Goal: Task Accomplishment & Management: Use online tool/utility

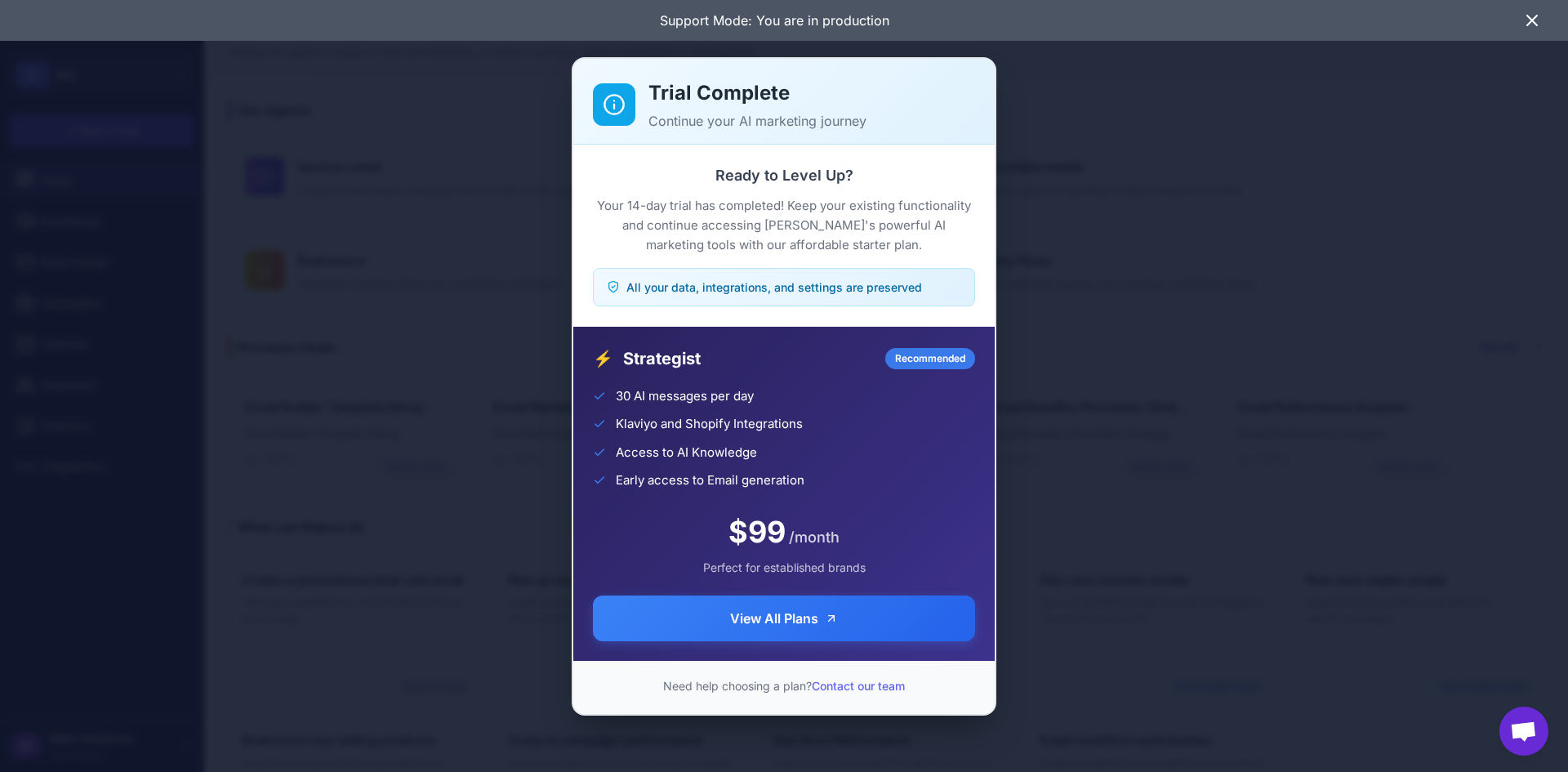
click at [1056, 309] on div "Trial Complete Continue your AI marketing journey Ready to Level Up? Your 14-da…" at bounding box center [784, 386] width 1568 height 746
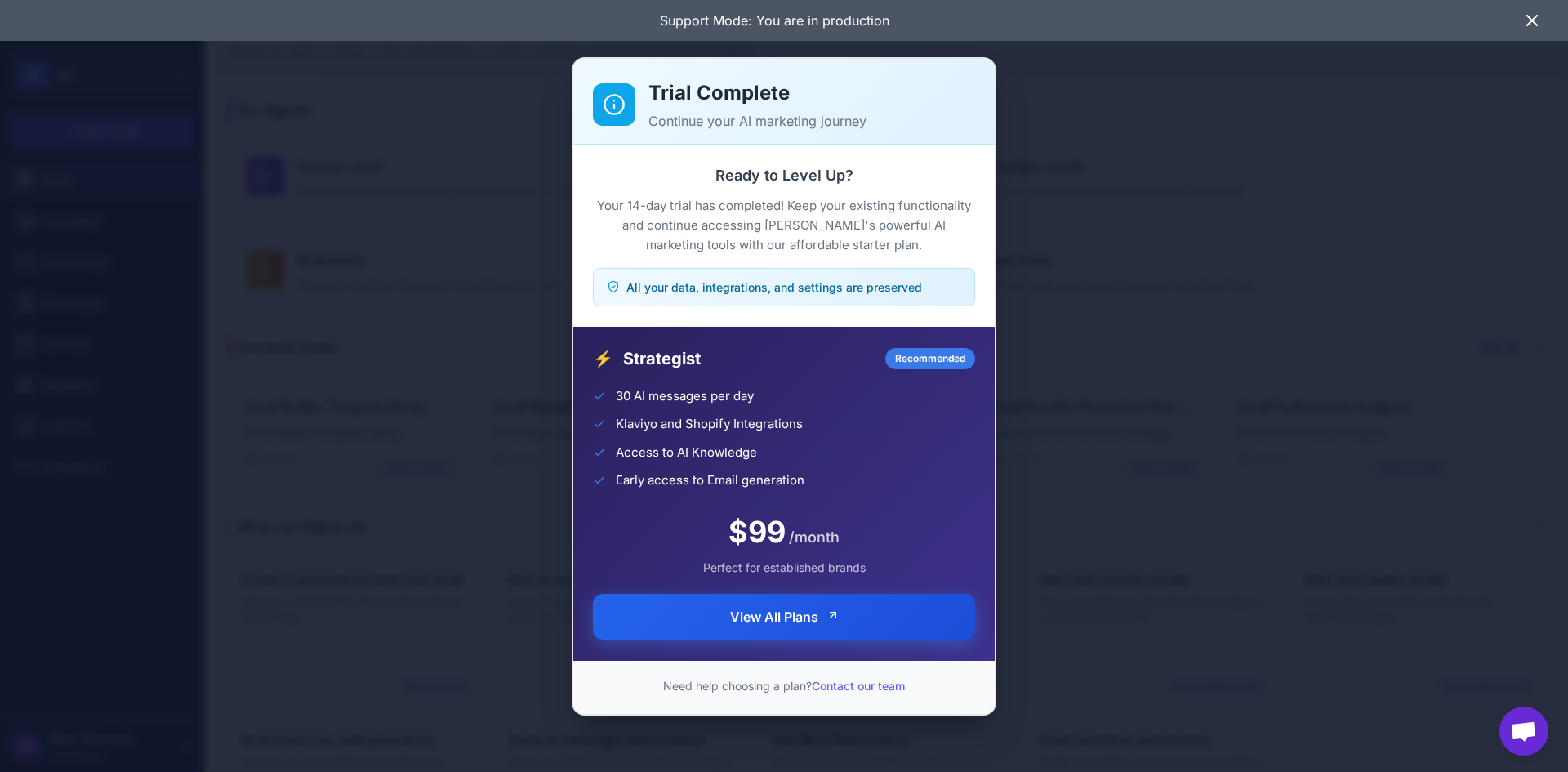
click at [840, 632] on button "View All Plans" at bounding box center [784, 616] width 382 height 46
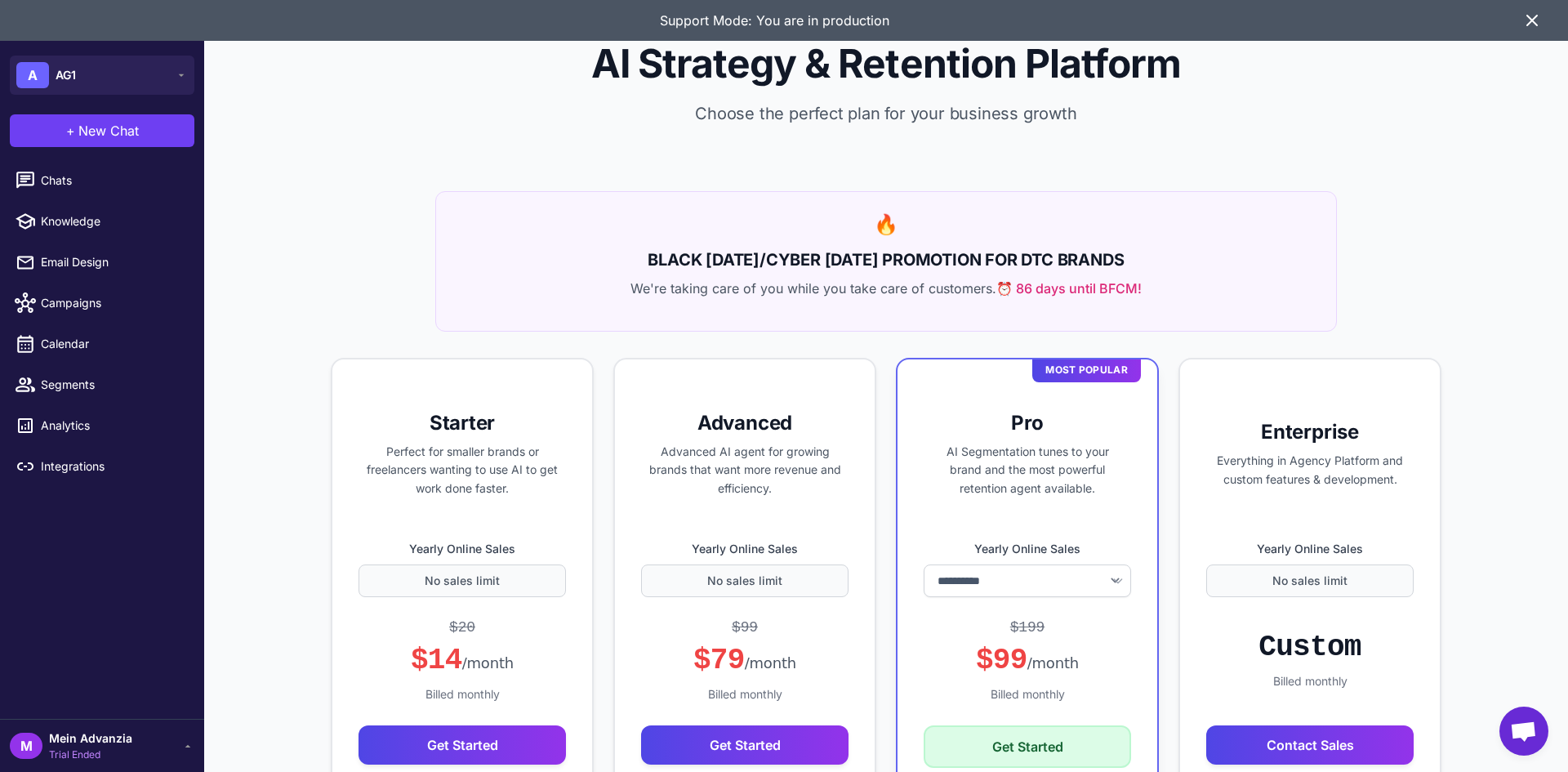
click at [146, 735] on div "M Mein Advanzia Trial Ended" at bounding box center [102, 746] width 184 height 33
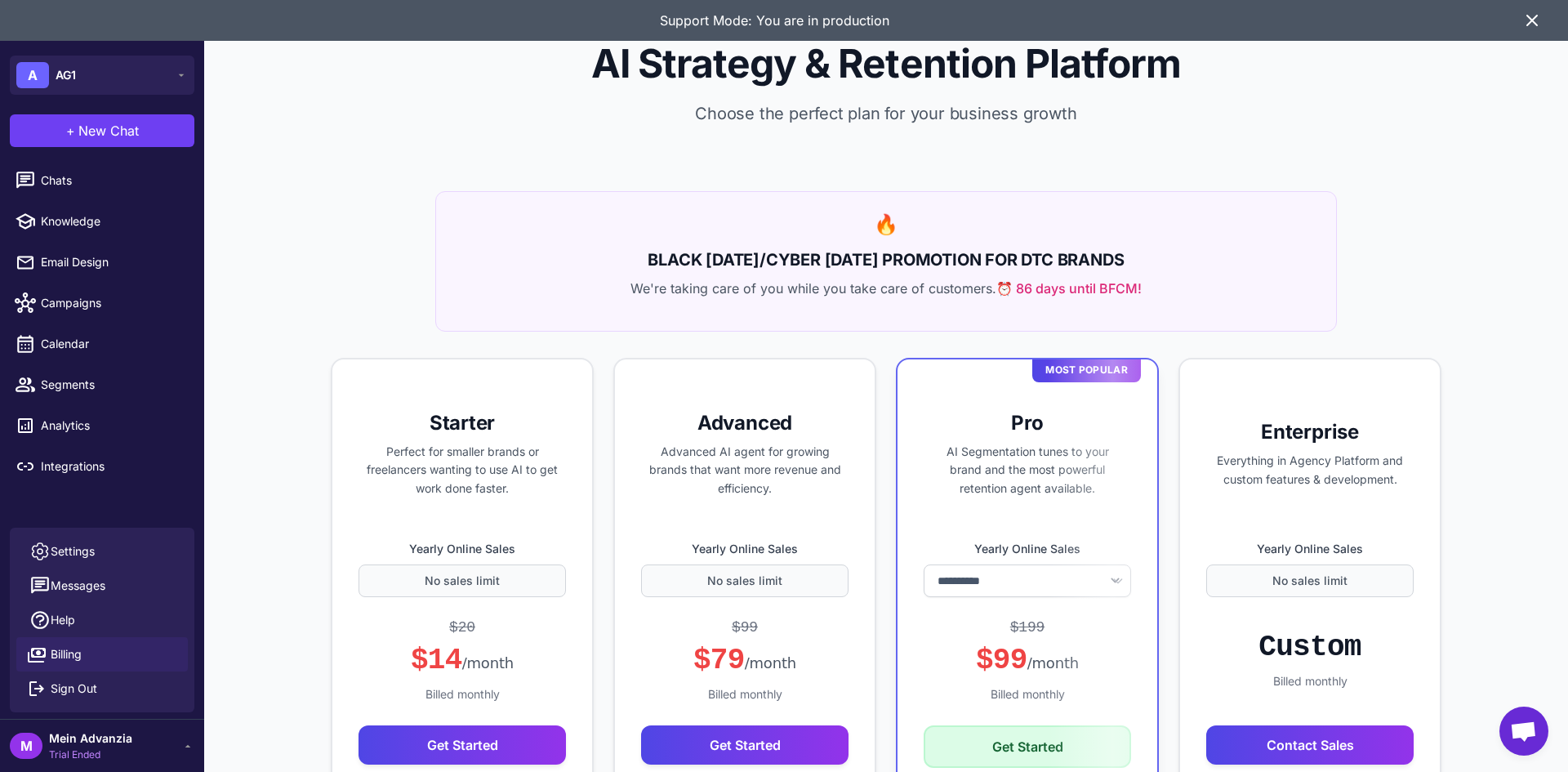
drag, startPoint x: 154, startPoint y: 44, endPoint x: 155, endPoint y: 54, distance: 10.0
click at [155, 45] on div at bounding box center [102, 23] width 205 height 46
click at [146, 85] on button "A AG1" at bounding box center [102, 75] width 184 height 39
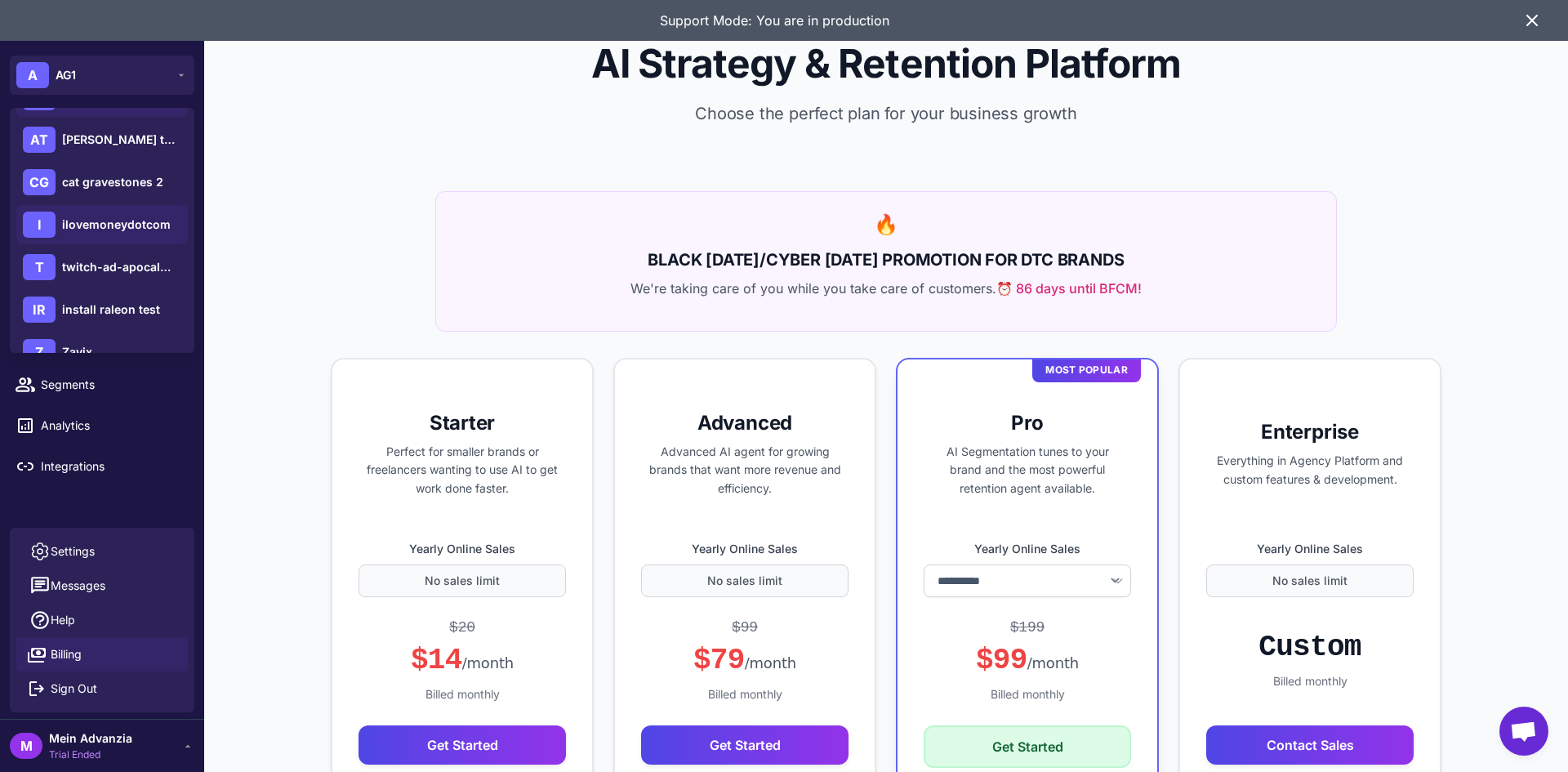
scroll to position [151, 0]
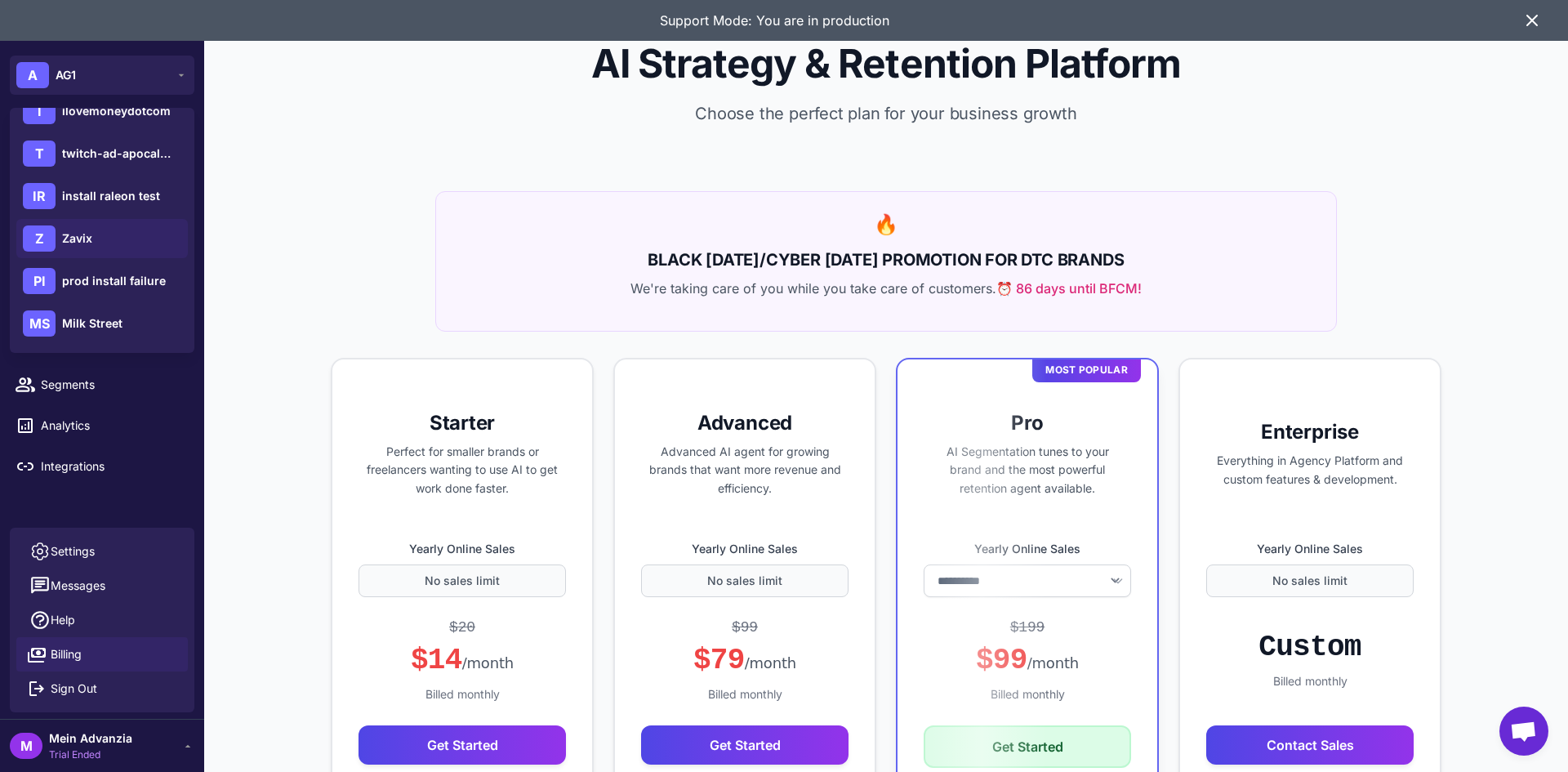
click at [53, 235] on div "Z" at bounding box center [39, 238] width 33 height 26
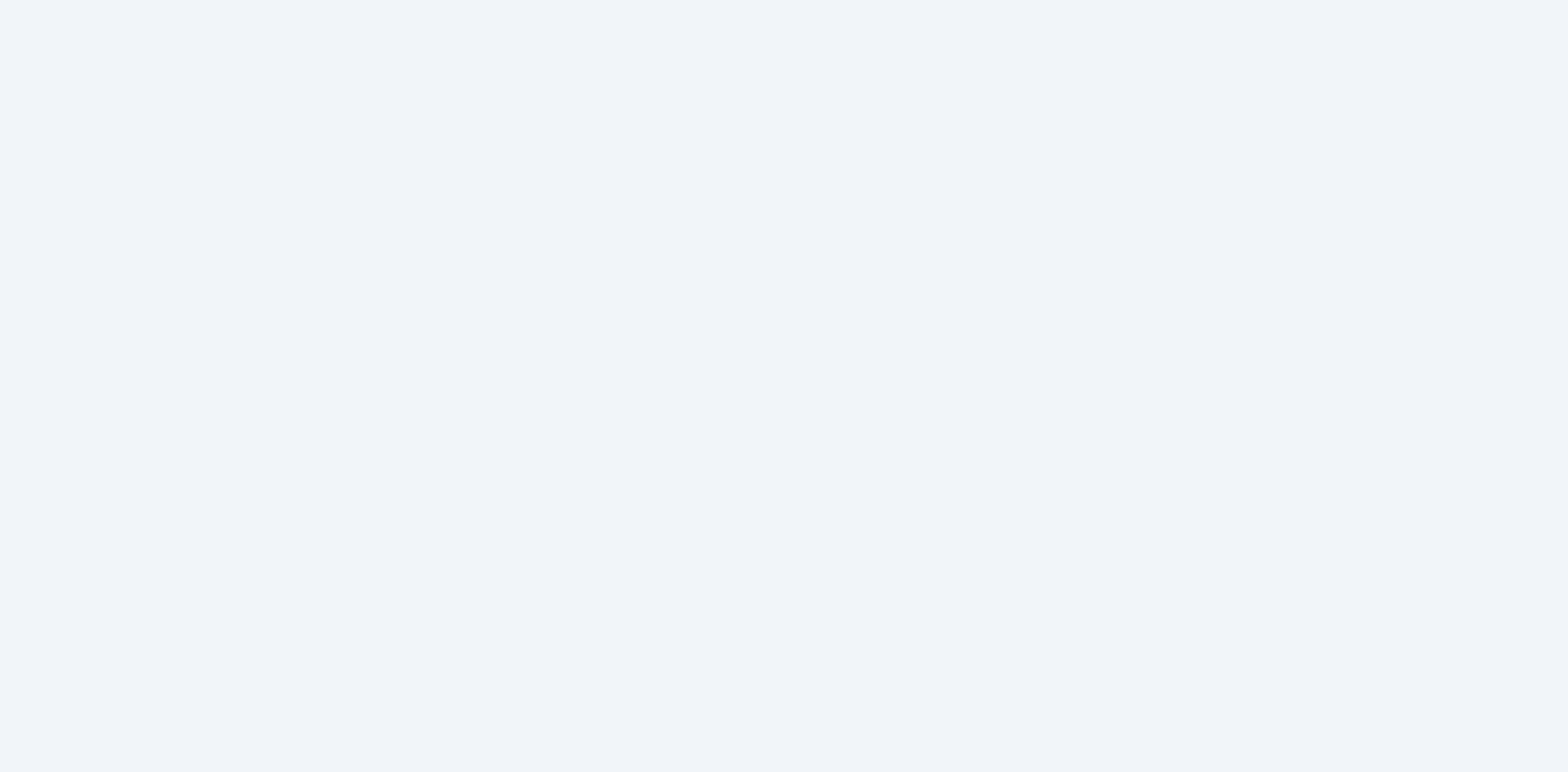
click at [1543, 0] on html at bounding box center [784, 0] width 1568 height 0
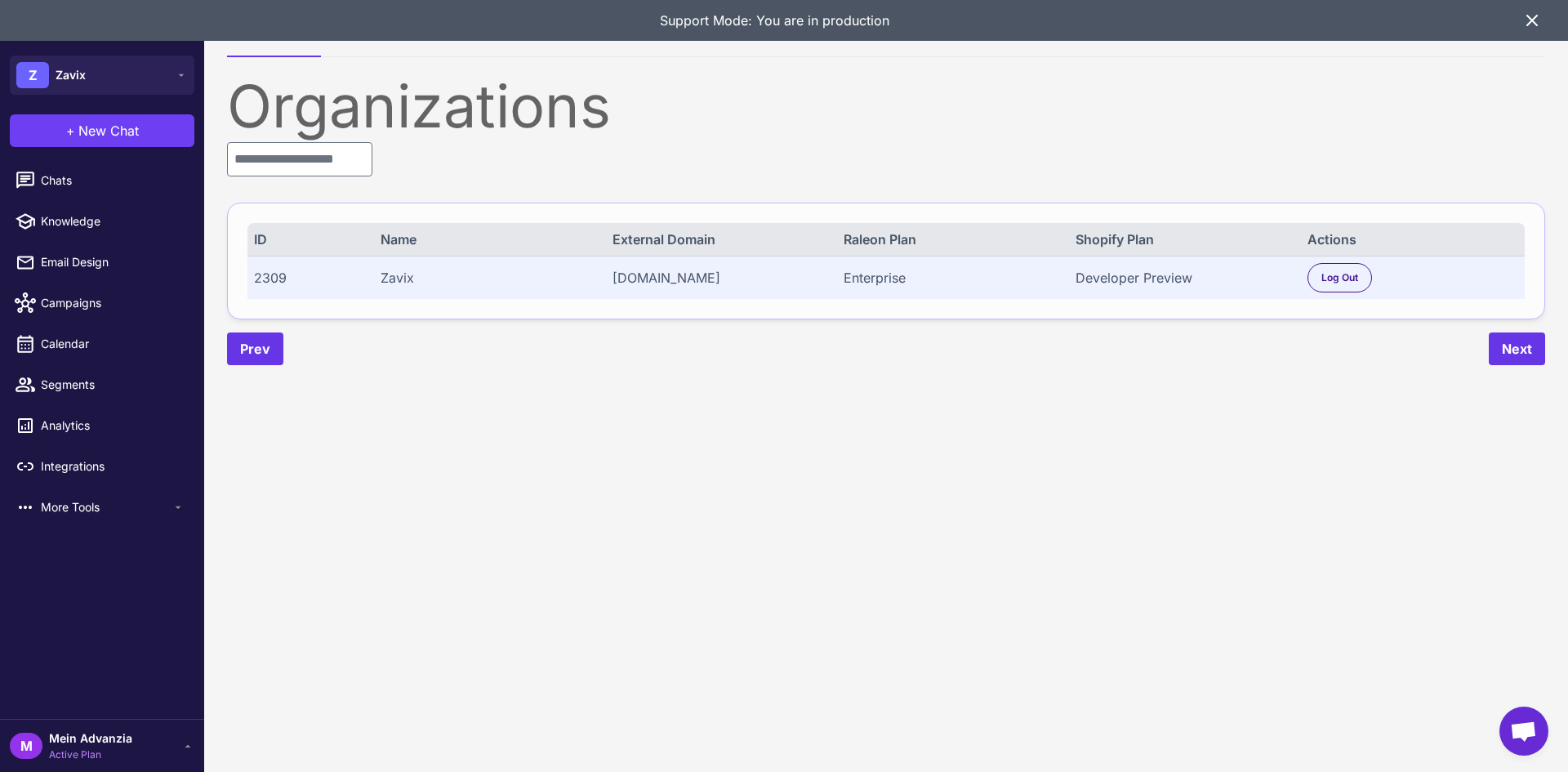
click at [1532, 15] on icon at bounding box center [1532, 20] width 19 height 19
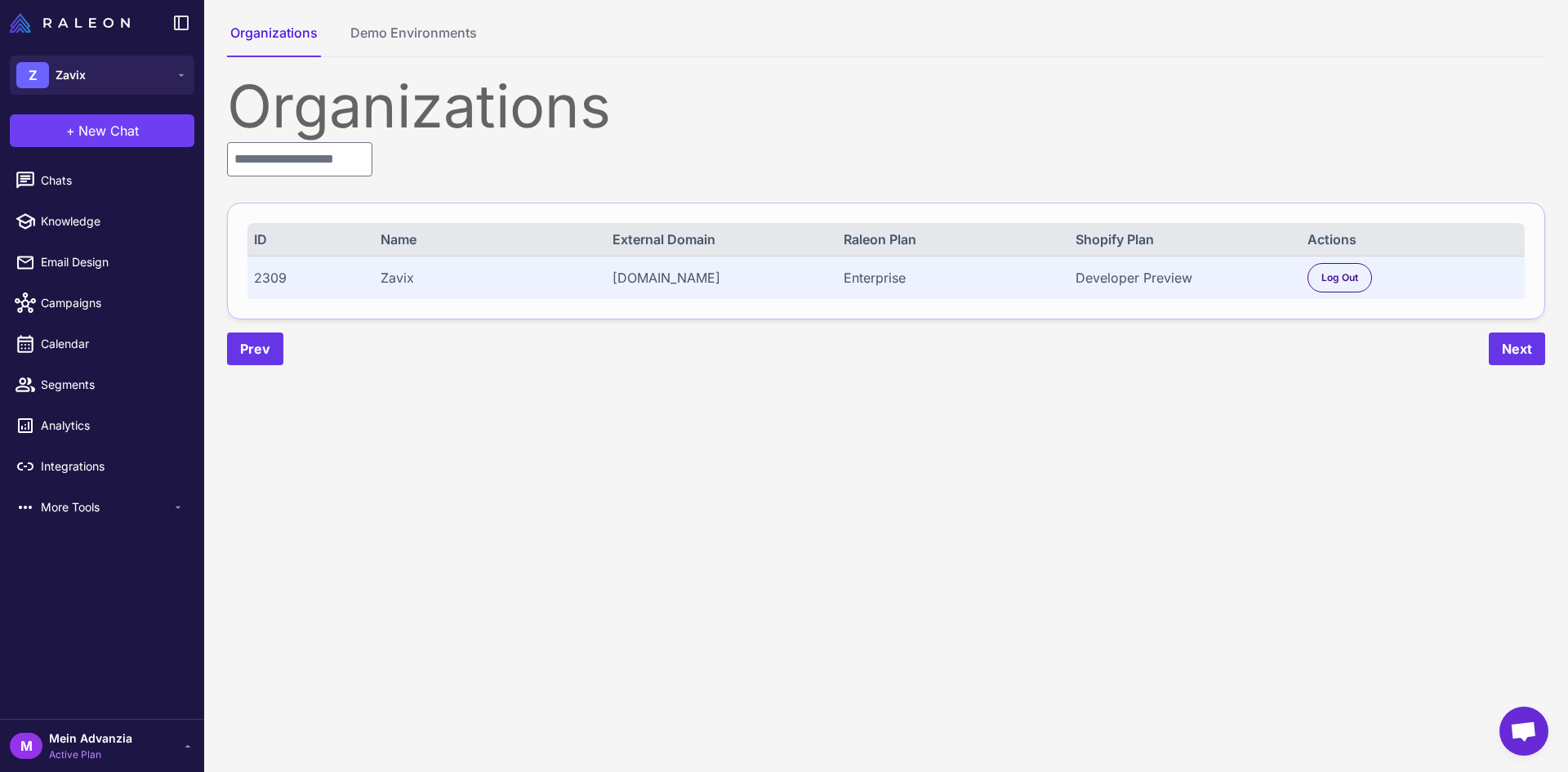
click at [159, 740] on div "M Mein Advanzia Active Plan" at bounding box center [102, 746] width 184 height 33
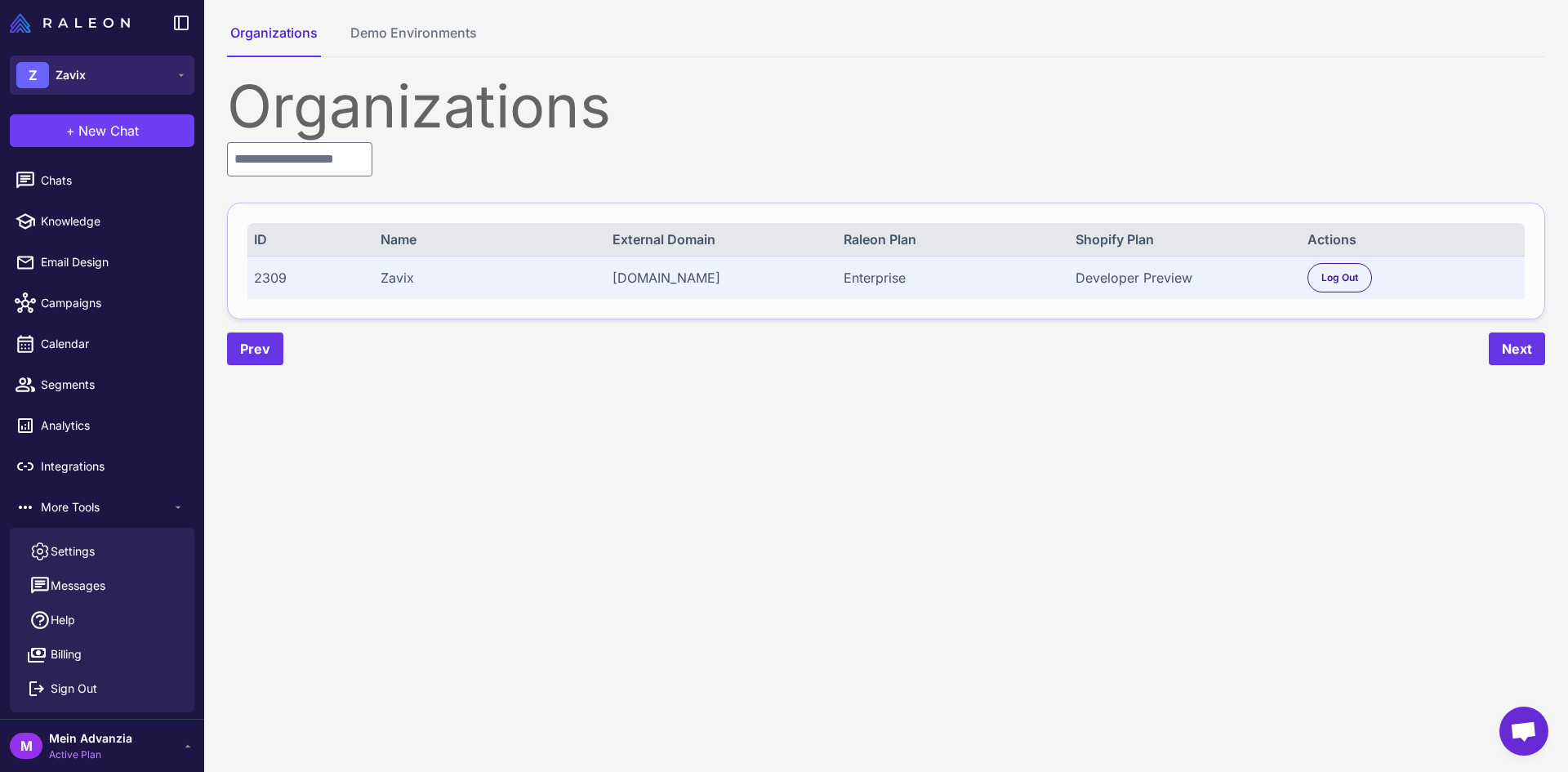
click at [119, 56] on button "Z Zavix" at bounding box center [102, 75] width 184 height 39
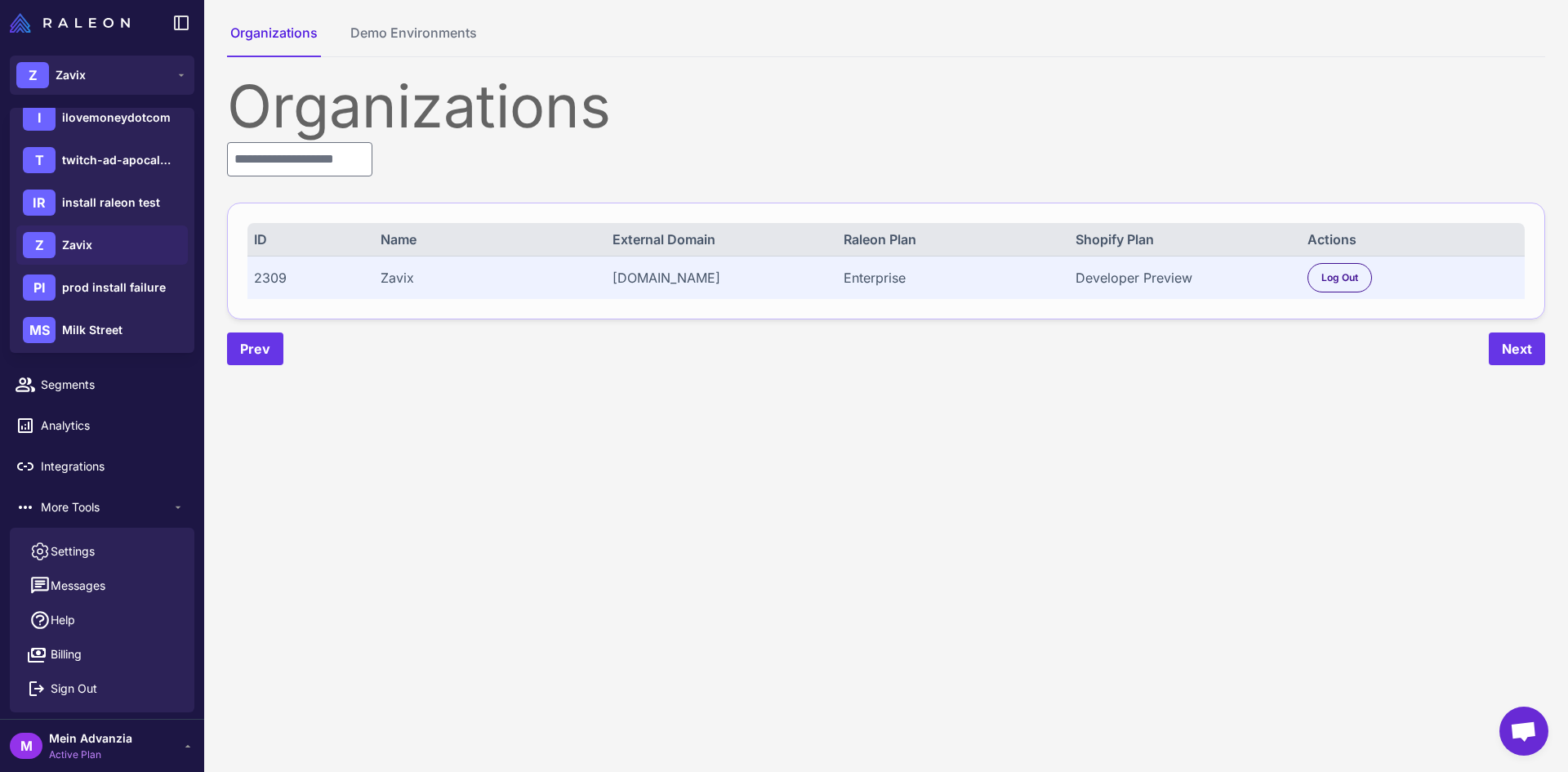
scroll to position [151, 0]
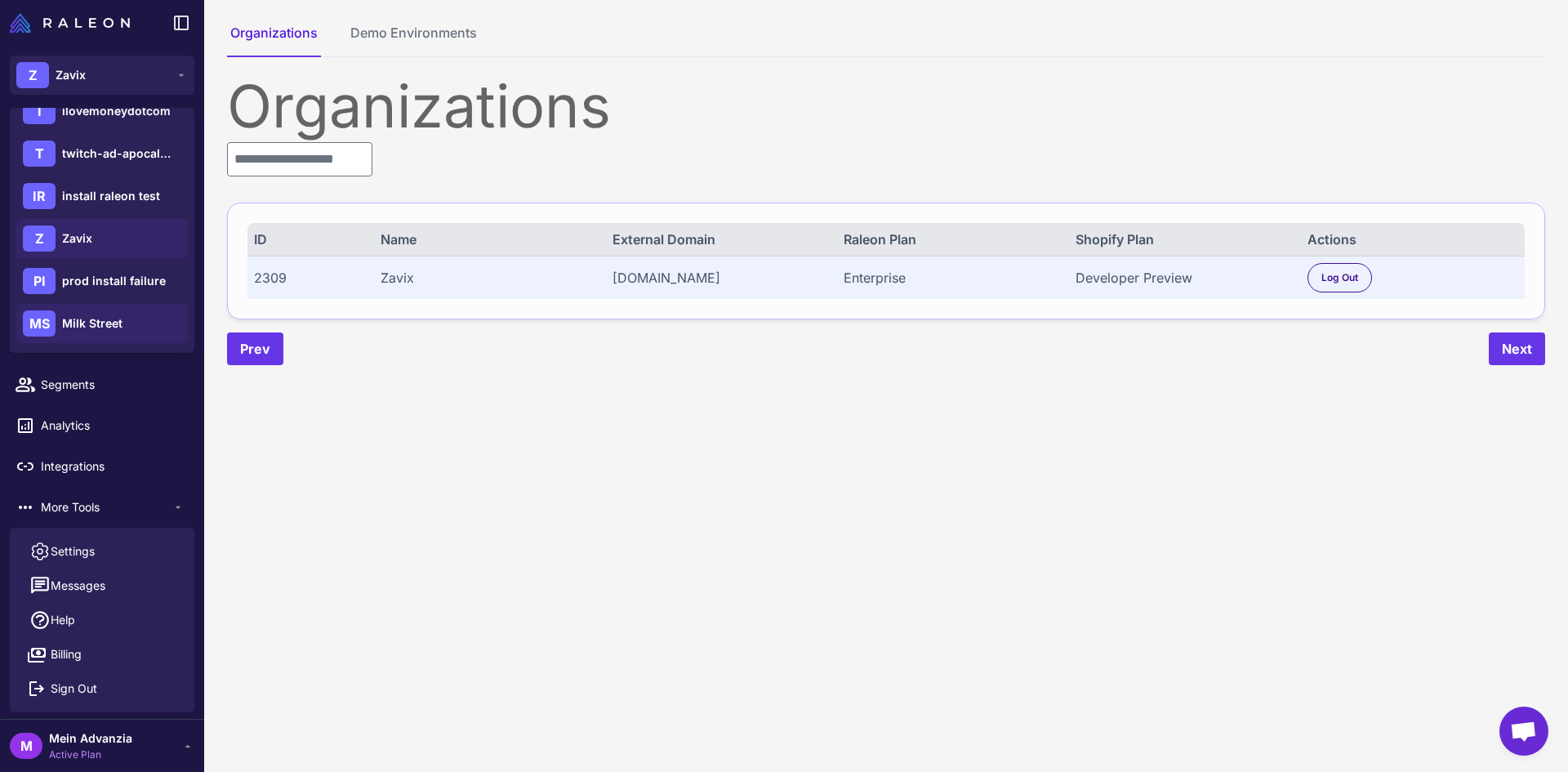
click at [114, 320] on span "Milk Street" at bounding box center [91, 323] width 60 height 18
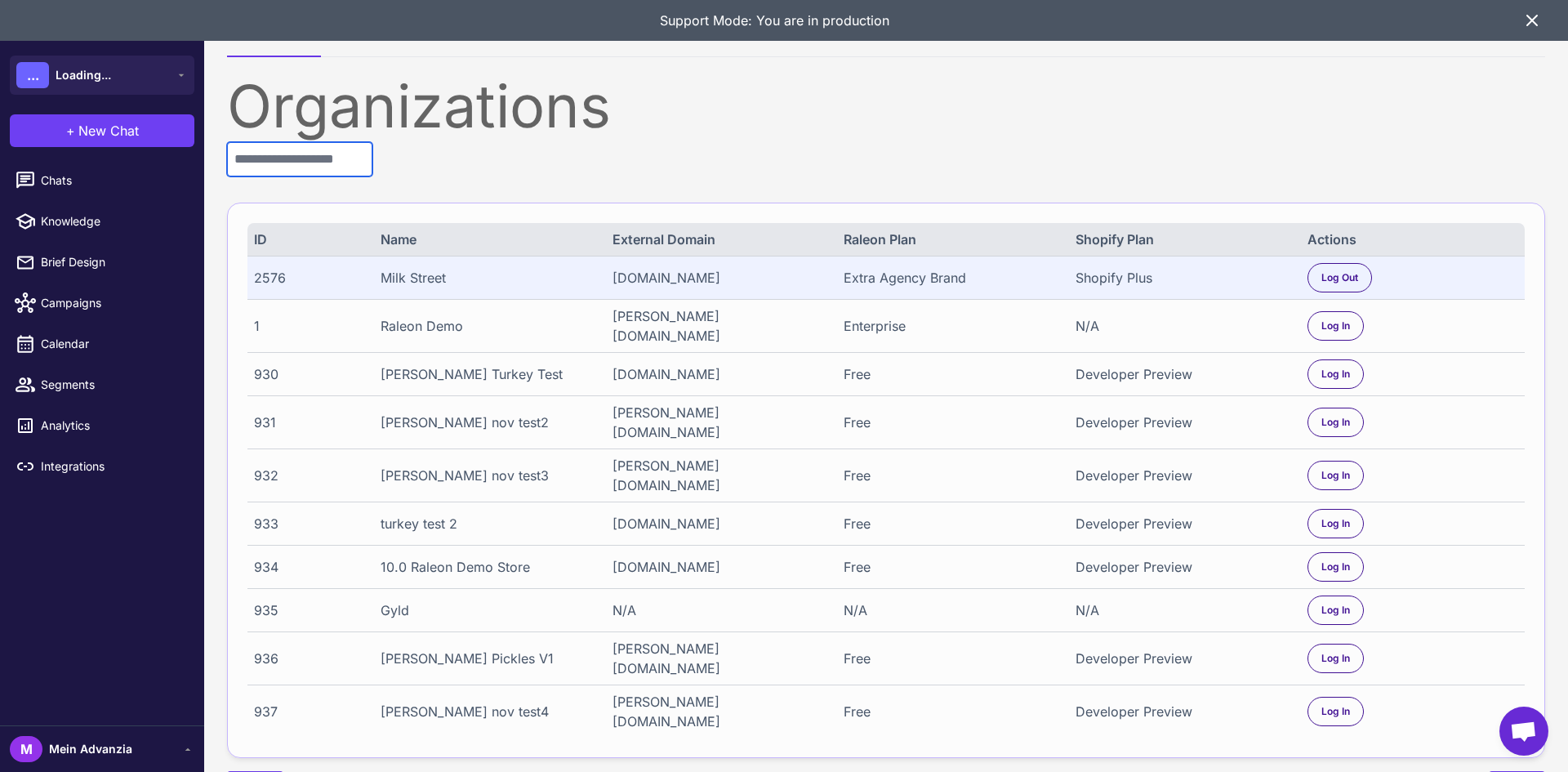
click at [307, 165] on input "text" at bounding box center [300, 159] width 145 height 35
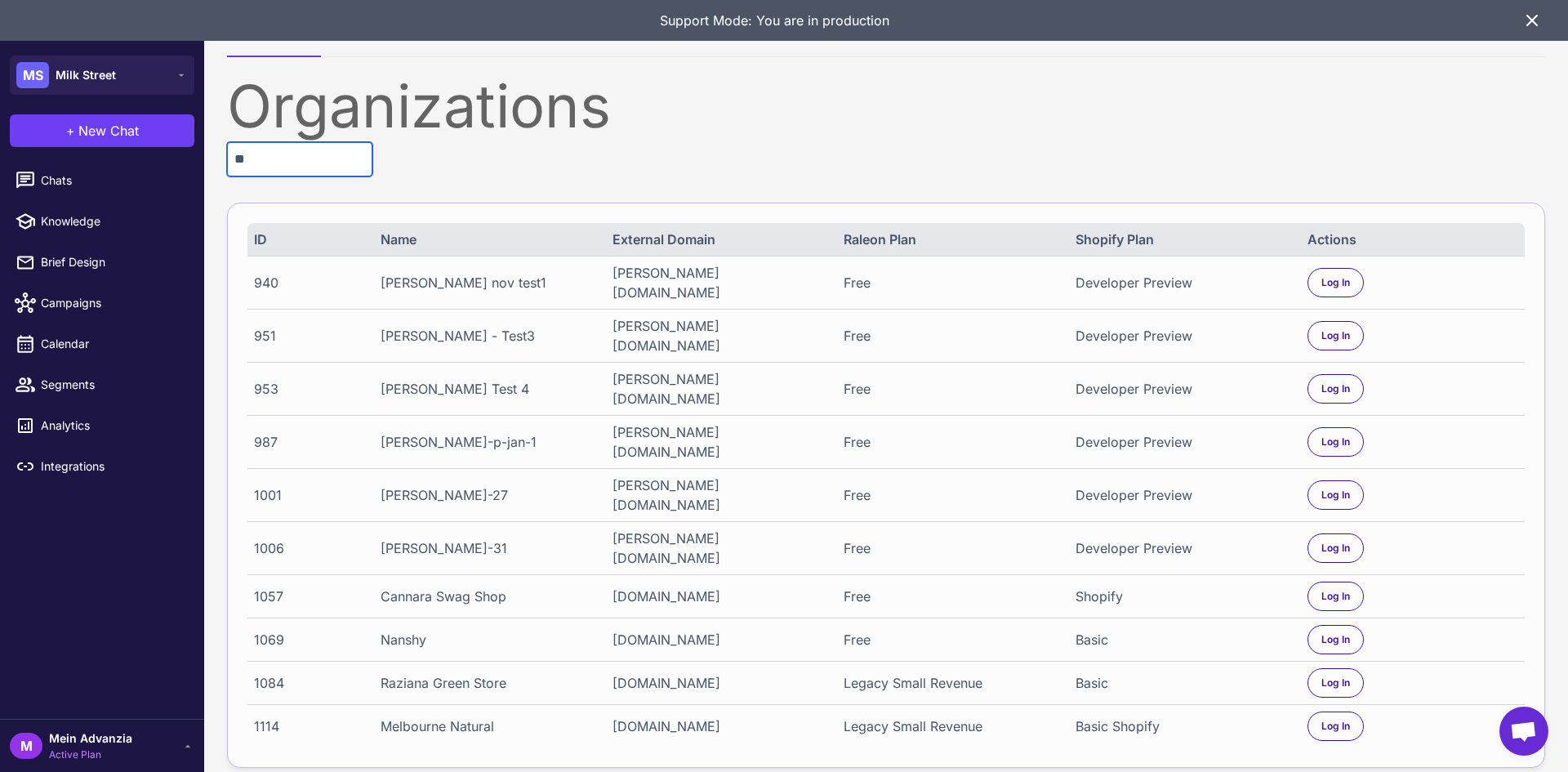
type input "*"
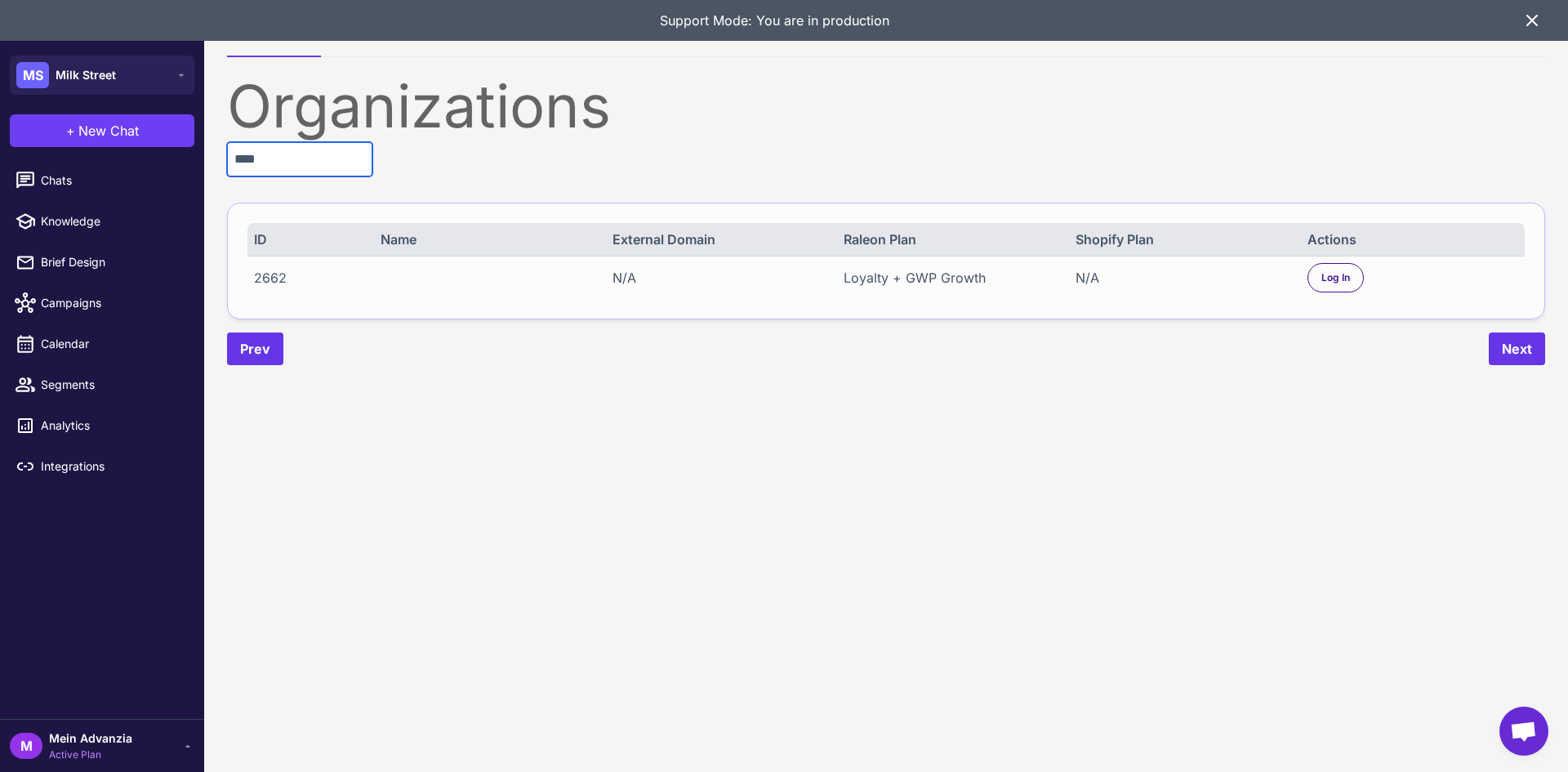
click at [281, 151] on input "****" at bounding box center [300, 159] width 145 height 35
click at [286, 159] on input "****" at bounding box center [300, 159] width 145 height 35
click at [296, 159] on input "****" at bounding box center [300, 159] width 145 height 35
drag, startPoint x: 280, startPoint y: 154, endPoint x: 228, endPoint y: 155, distance: 52.0
click at [228, 155] on input "****" at bounding box center [300, 159] width 145 height 35
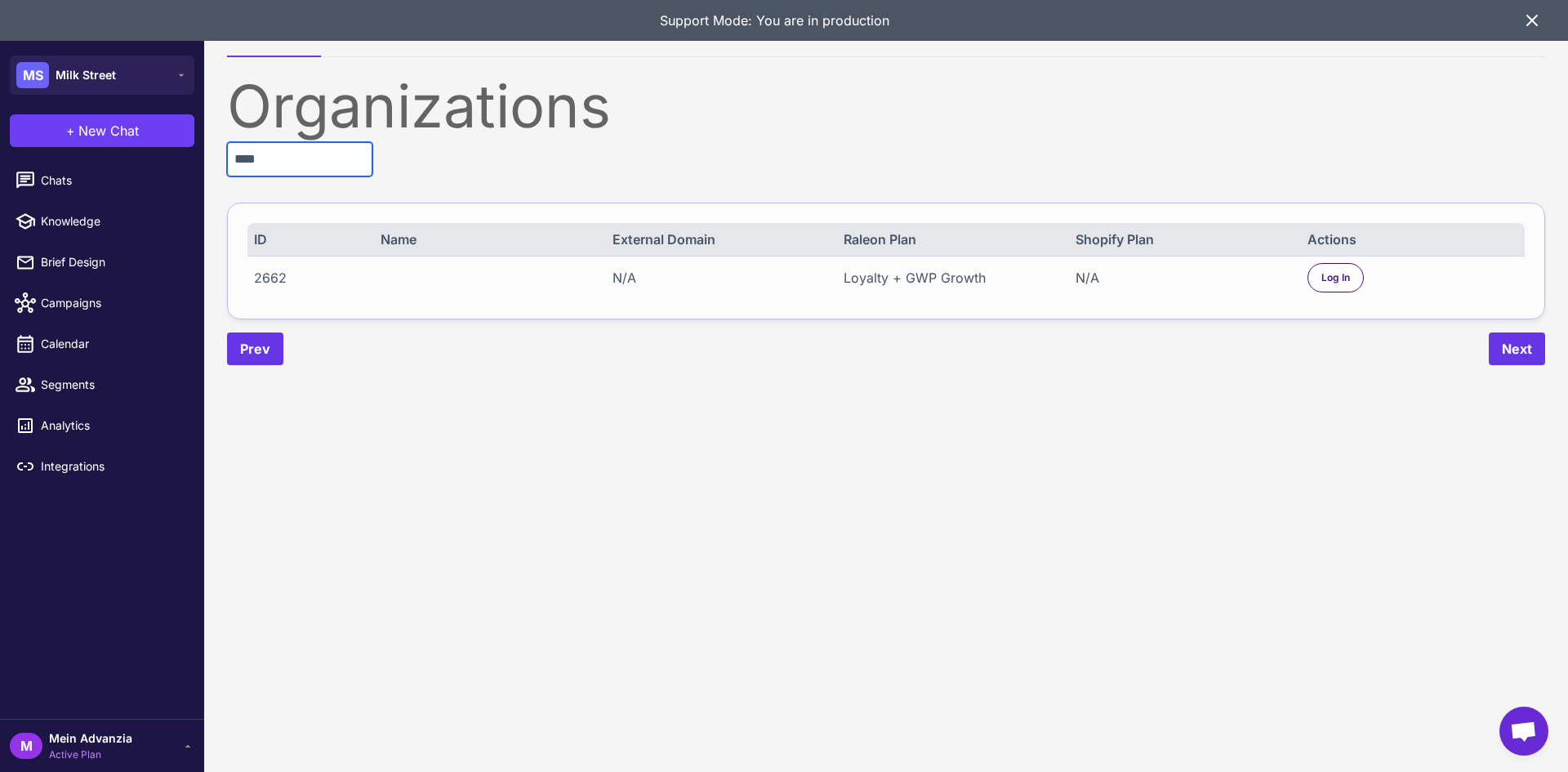
click at [303, 147] on input "****" at bounding box center [300, 159] width 145 height 35
drag, startPoint x: 312, startPoint y: 164, endPoint x: 187, endPoint y: 157, distance: 125.2
click at [187, 157] on div "**********" at bounding box center [784, 386] width 1568 height 772
type input "****"
click at [625, 364] on div "Prev Next" at bounding box center [886, 348] width 1318 height 33
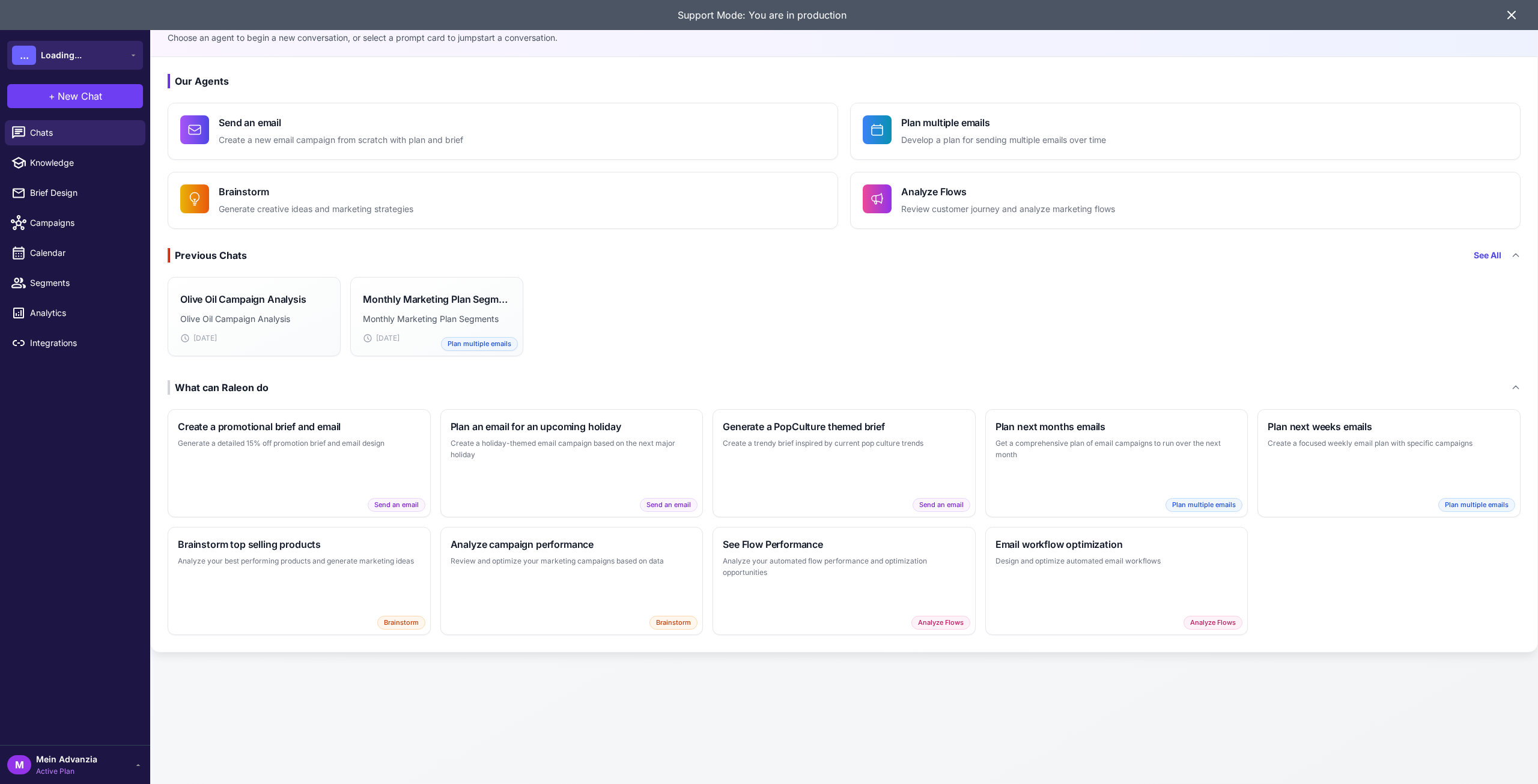
click at [87, 46] on button "... Loading..." at bounding box center [75, 55] width 136 height 29
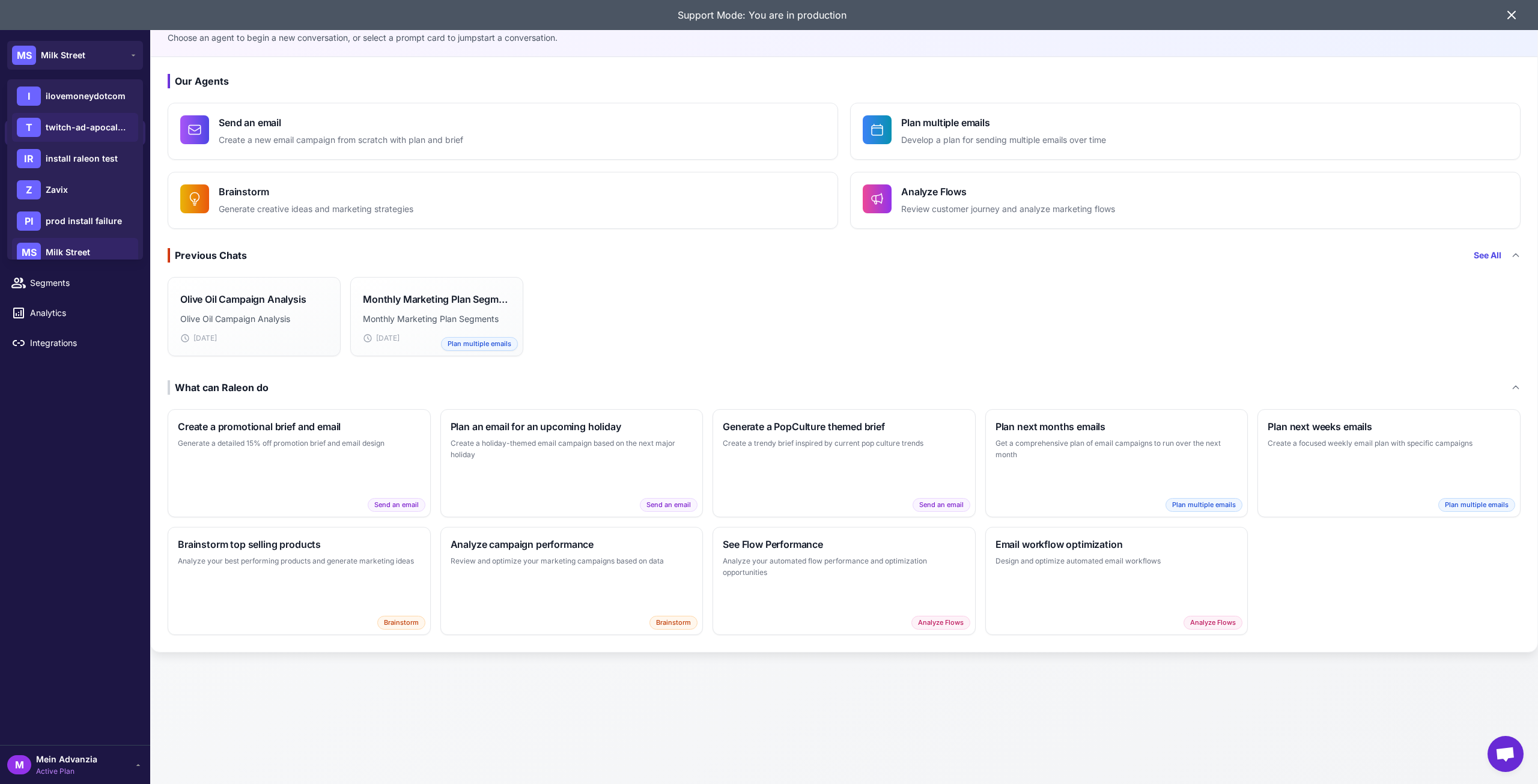
scroll to position [111, 0]
click at [57, 172] on span "Zavix" at bounding box center [57, 175] width 22 height 13
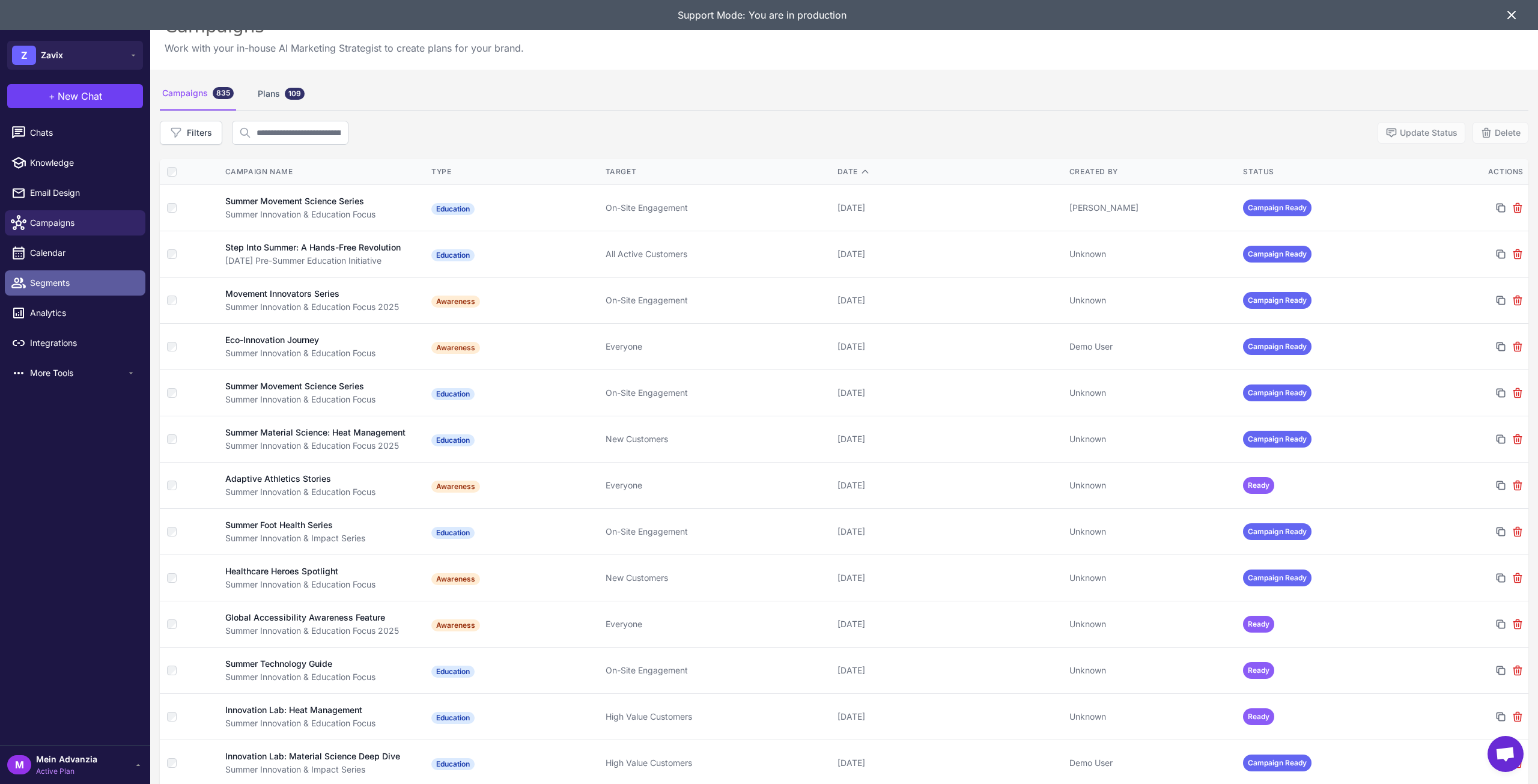
click at [81, 287] on span "Segments" at bounding box center [83, 282] width 106 height 13
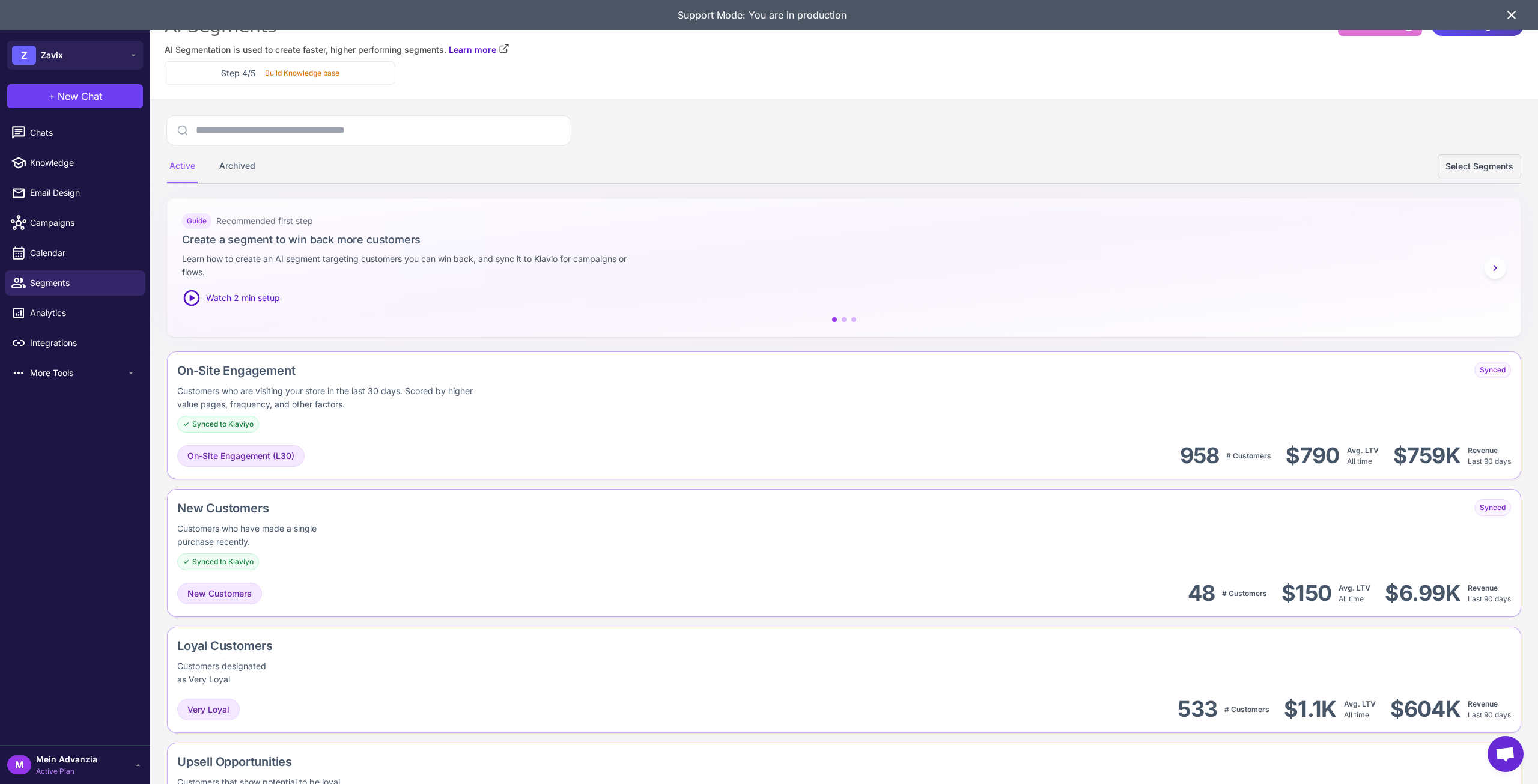
click at [1504, 16] on div "Support Mode: You are in production" at bounding box center [762, 15] width 1485 height 30
click at [1512, 11] on icon at bounding box center [1511, 15] width 14 height 14
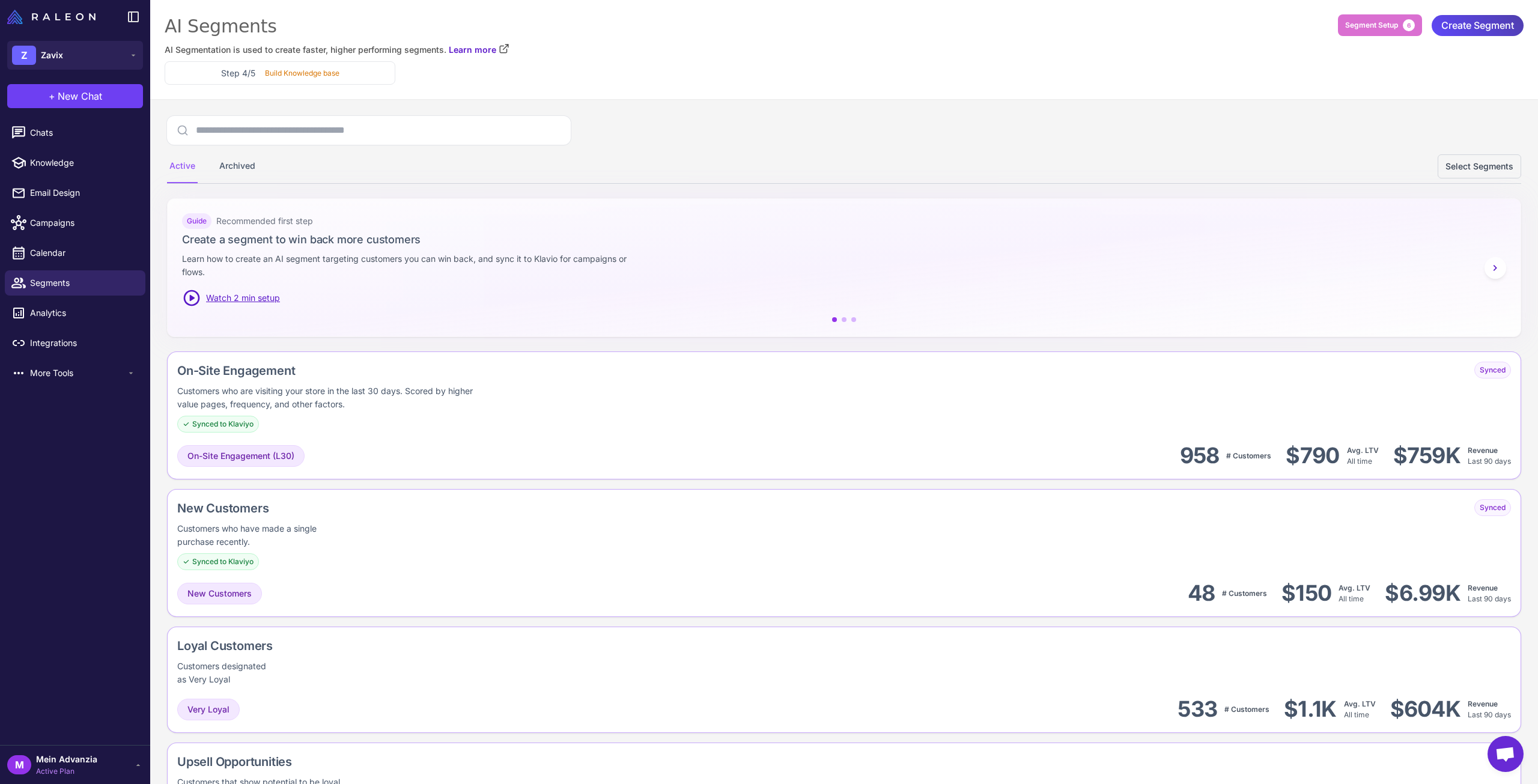
click at [1005, 83] on div "Step 4/5 Build Knowledge base" at bounding box center [844, 73] width 1359 height 24
click at [218, 74] on div "Step 4/5 Build Knowledge base" at bounding box center [280, 73] width 210 height 12
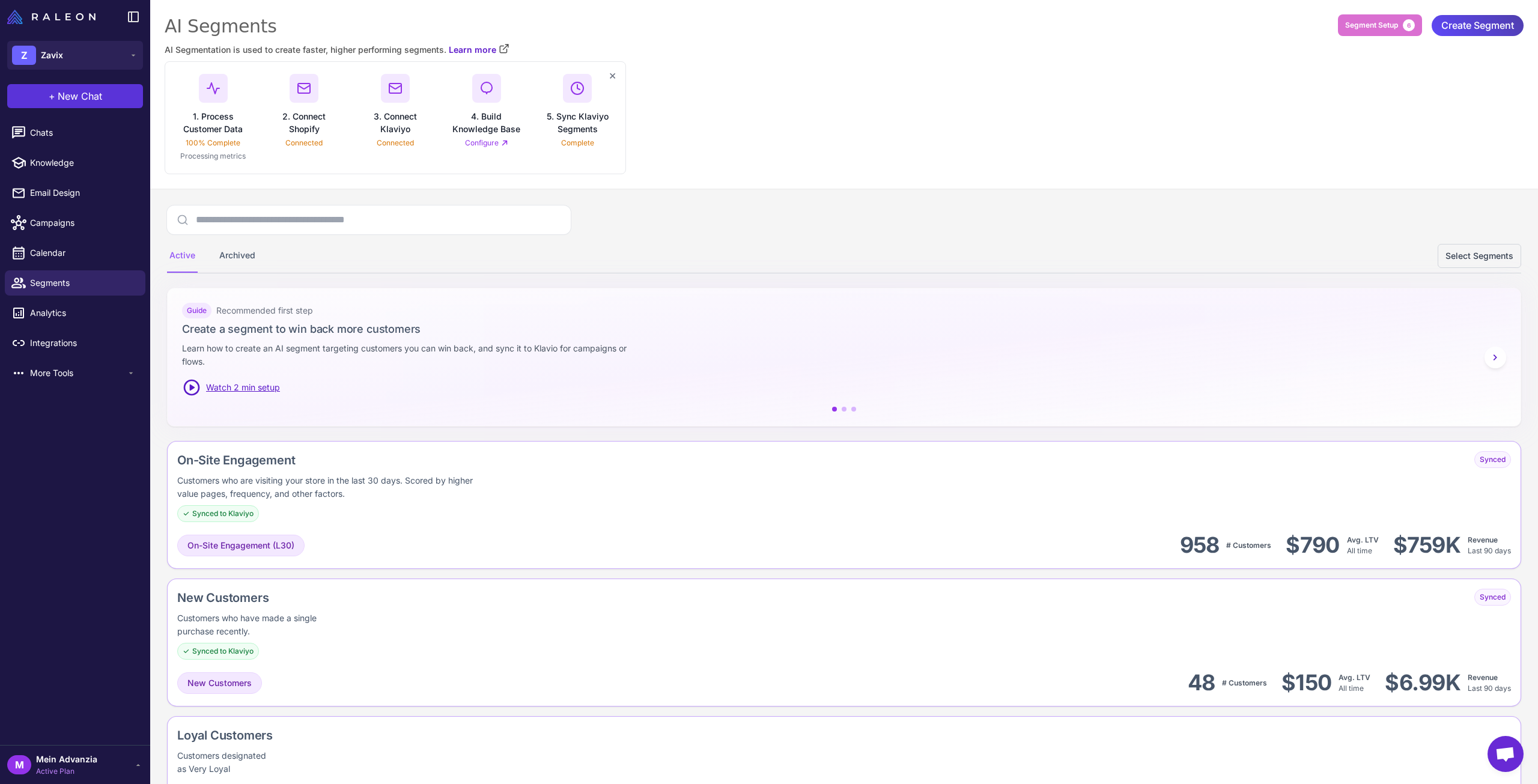
click at [89, 93] on span "New Chat" at bounding box center [80, 96] width 44 height 14
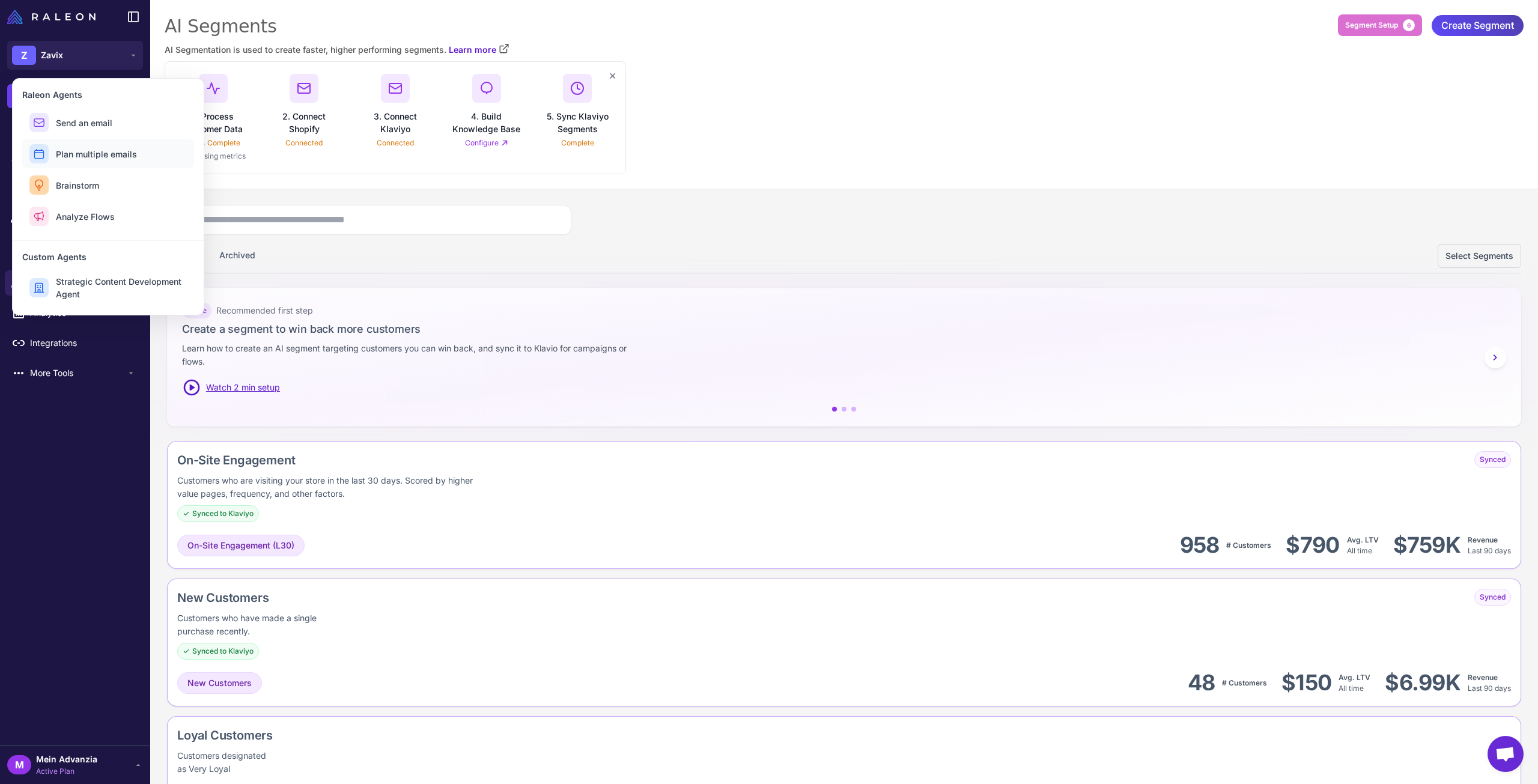
click at [89, 151] on span "Plan multiple emails" at bounding box center [96, 154] width 81 height 12
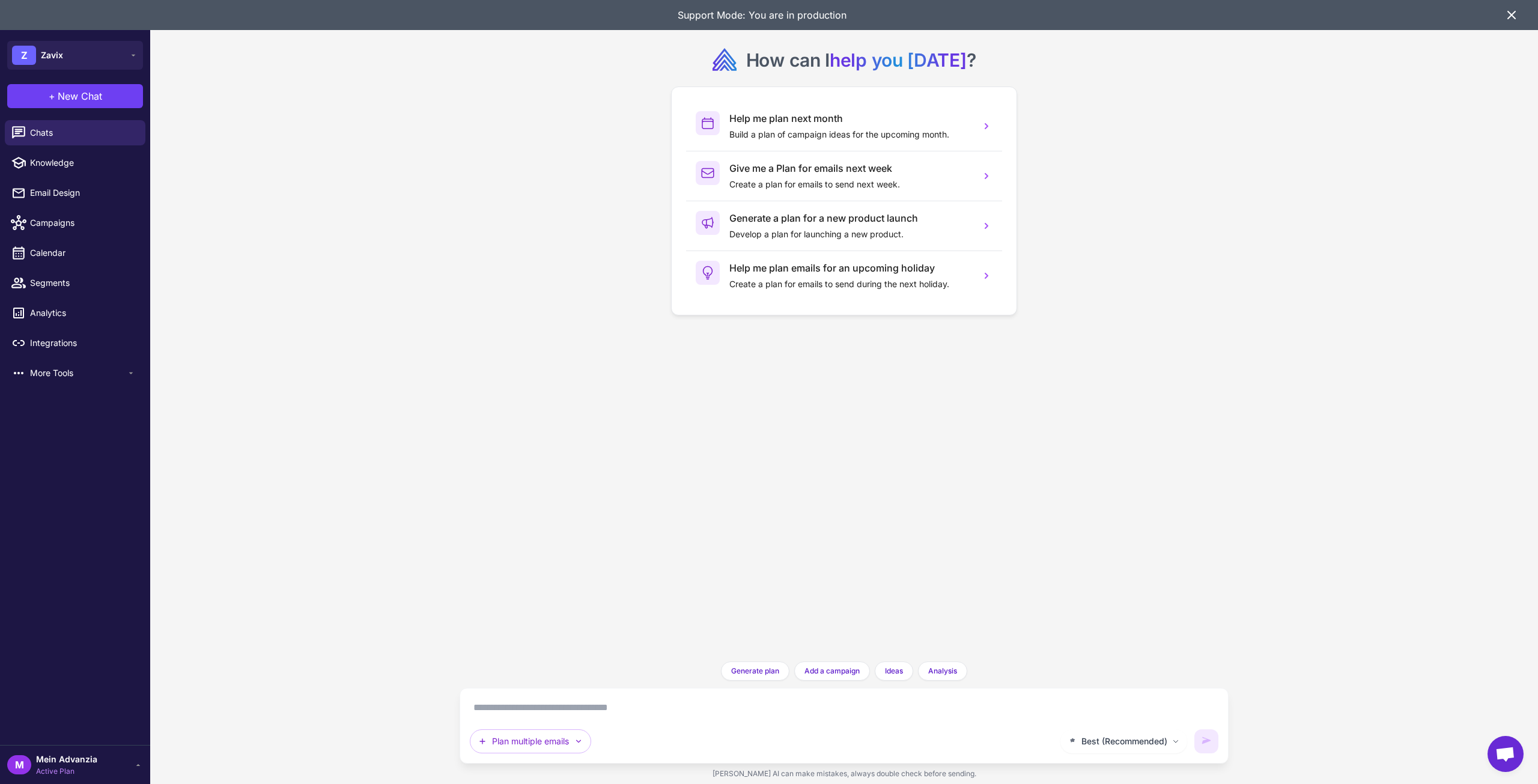
click at [1515, 7] on div "Support Mode: You are in production" at bounding box center [769, 15] width 1538 height 30
click at [830, 114] on h3 "Help me plan next month" at bounding box center [850, 118] width 241 height 14
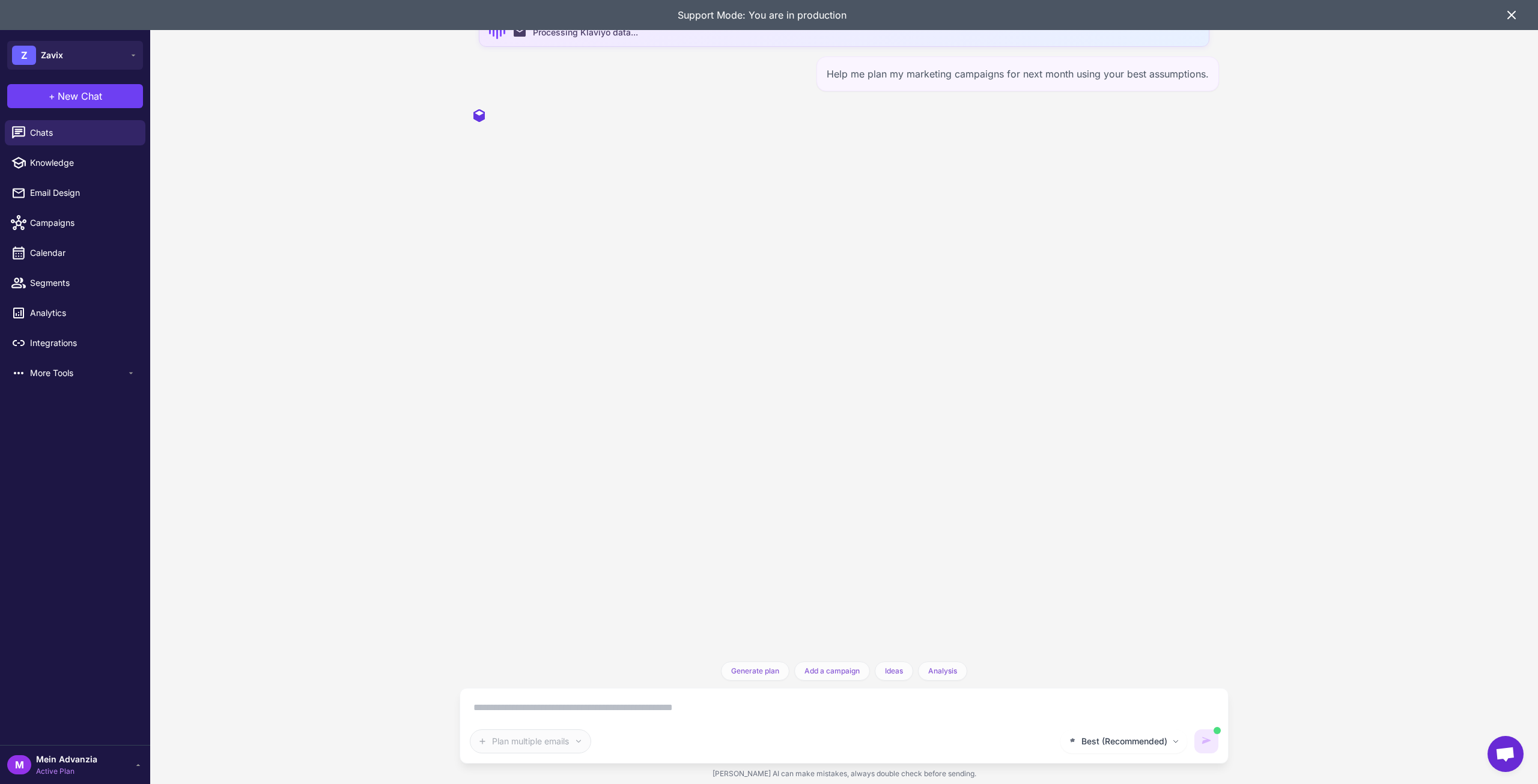
click at [1509, 14] on icon at bounding box center [1511, 15] width 14 height 14
